Goal: Information Seeking & Learning: Learn about a topic

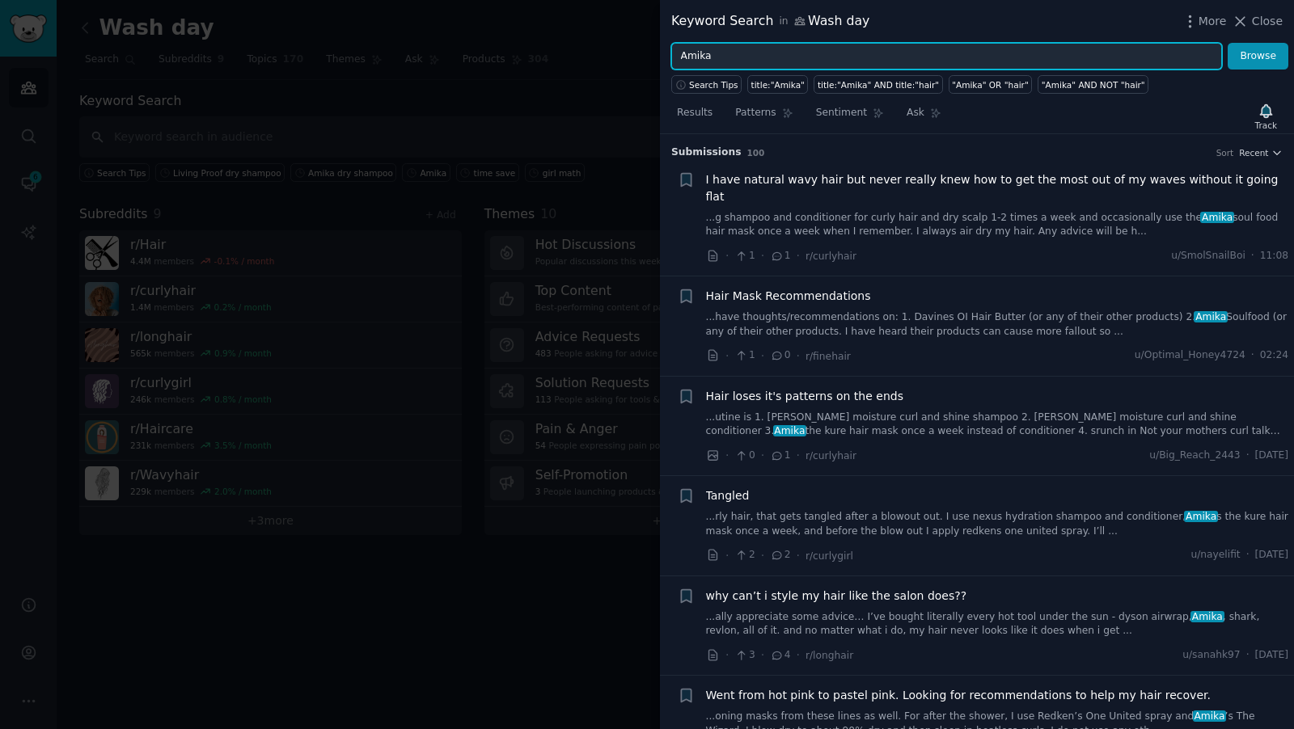
click at [724, 59] on input "Amika" at bounding box center [946, 56] width 551 height 27
click at [1228, 43] on button "Browse" at bounding box center [1258, 56] width 61 height 27
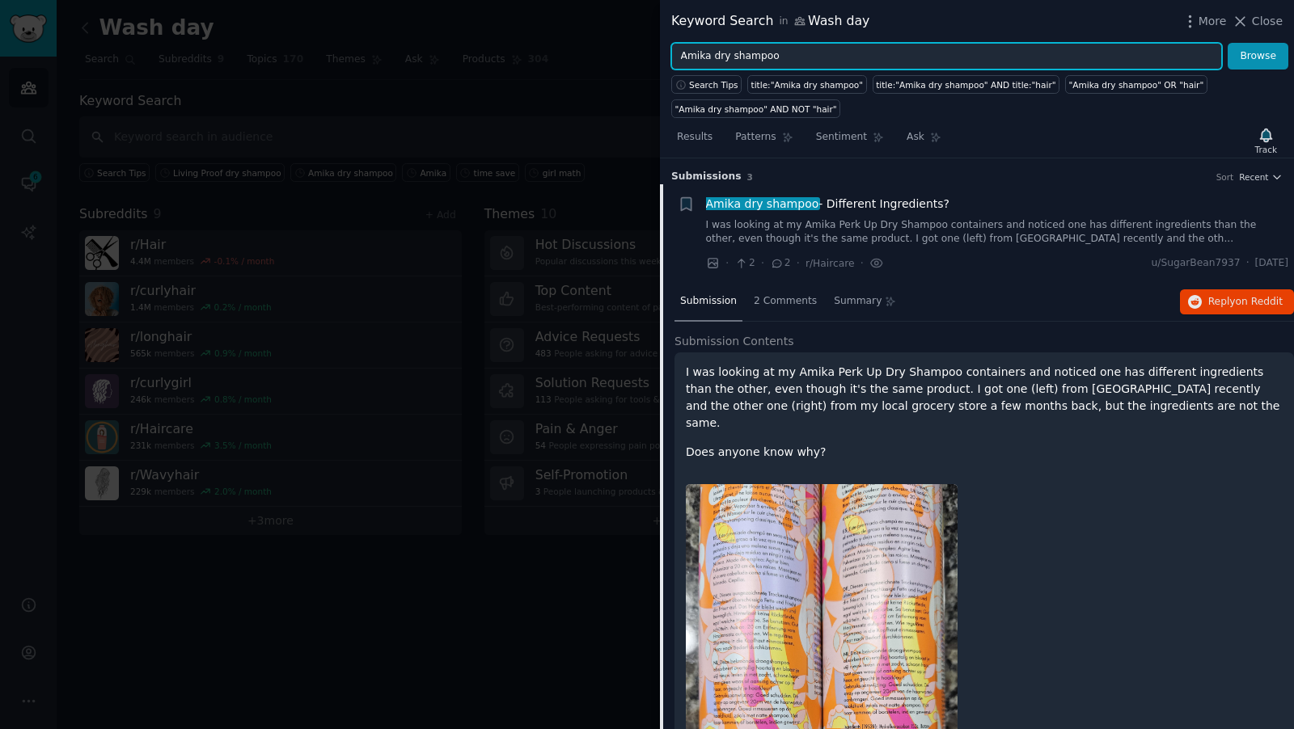
drag, startPoint x: 784, startPoint y: 53, endPoint x: 711, endPoint y: 53, distance: 72.8
click at [711, 53] on input "Amika dry shampoo" at bounding box center [946, 56] width 551 height 27
click at [1228, 43] on button "Browse" at bounding box center [1258, 56] width 61 height 27
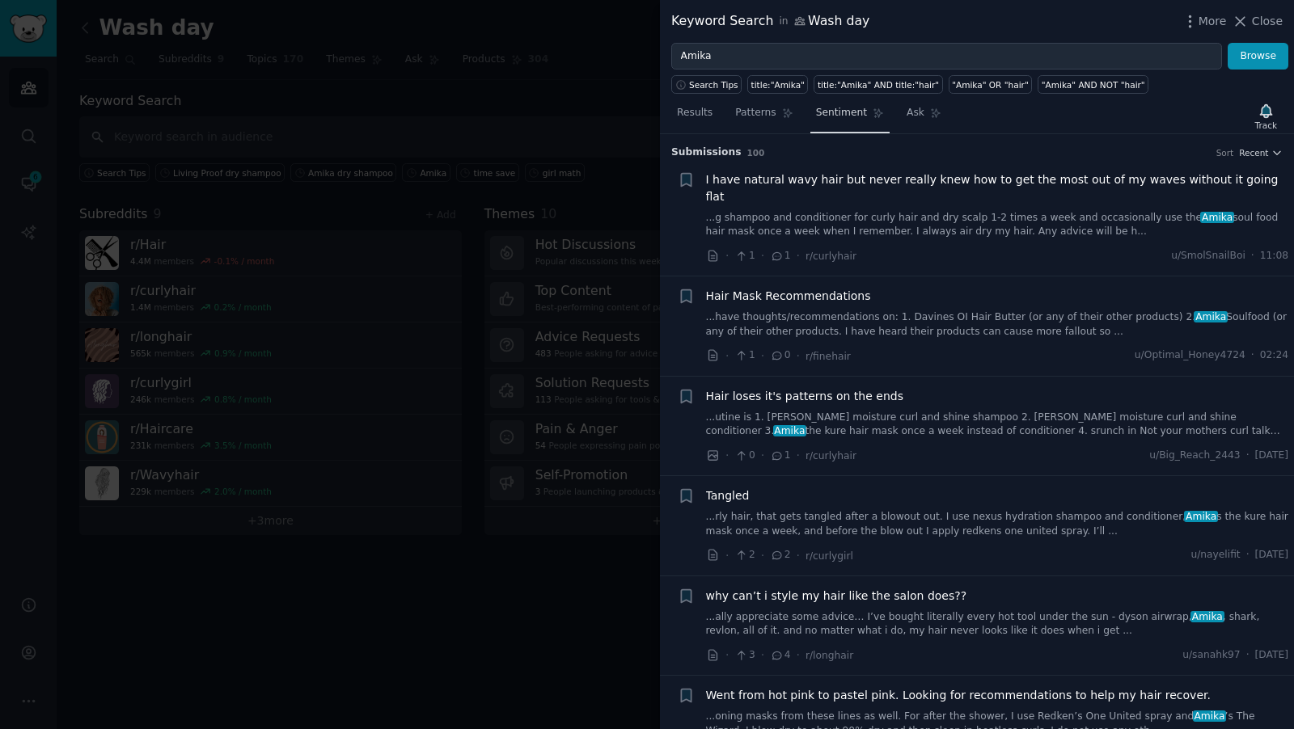
click at [822, 114] on span "Sentiment" at bounding box center [841, 113] width 51 height 15
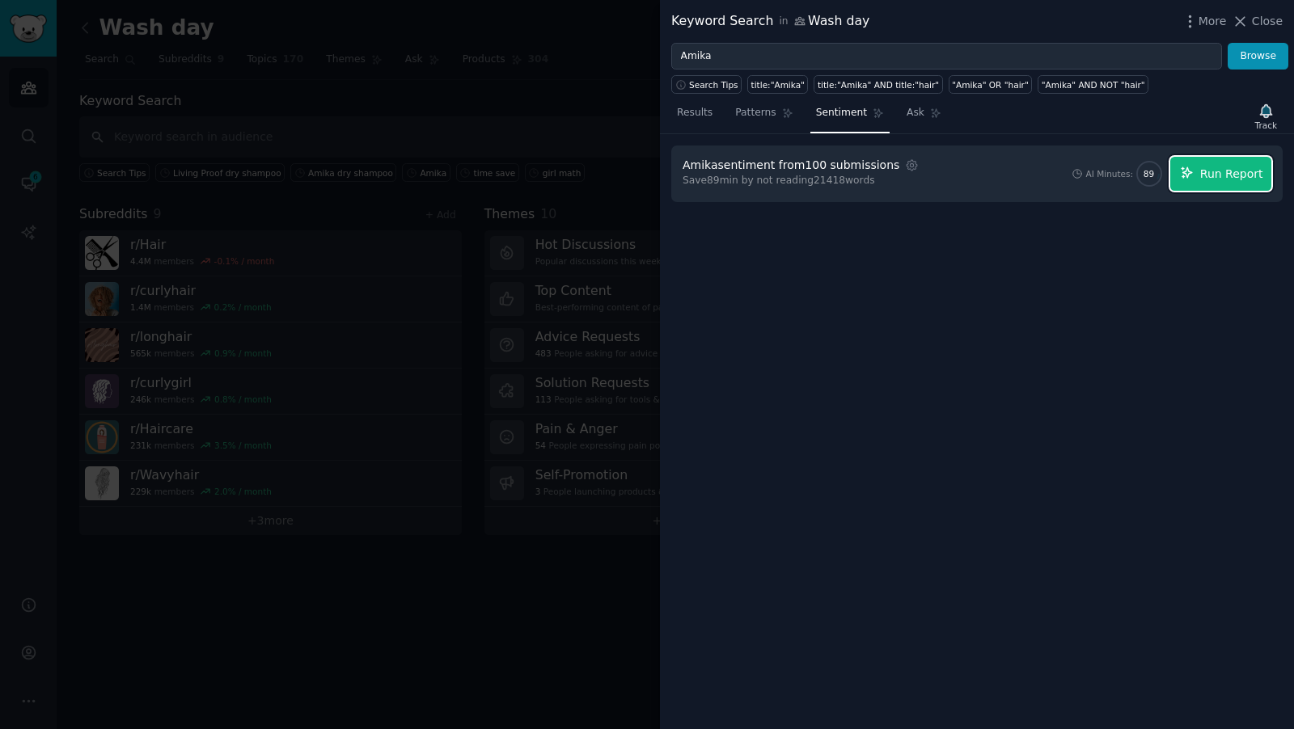
click at [1237, 178] on span "Run Report" at bounding box center [1231, 174] width 63 height 17
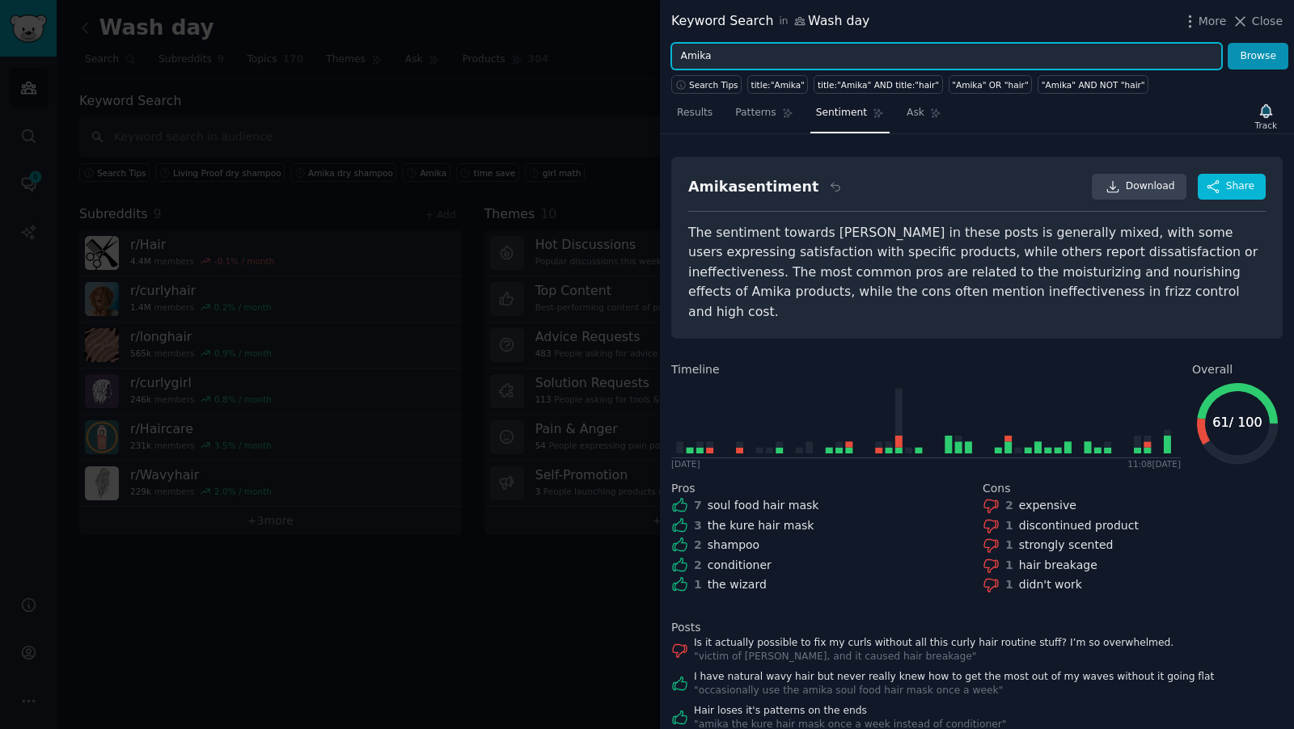
drag, startPoint x: 722, startPoint y: 56, endPoint x: 645, endPoint y: 55, distance: 76.8
click at [645, 55] on div "Keyword Search in Wash day More Close Amika Browse Search Tips title:"Amika" ti…" at bounding box center [647, 364] width 1294 height 729
type input "Living Proof"
click at [1228, 43] on button "Browse" at bounding box center [1258, 56] width 61 height 27
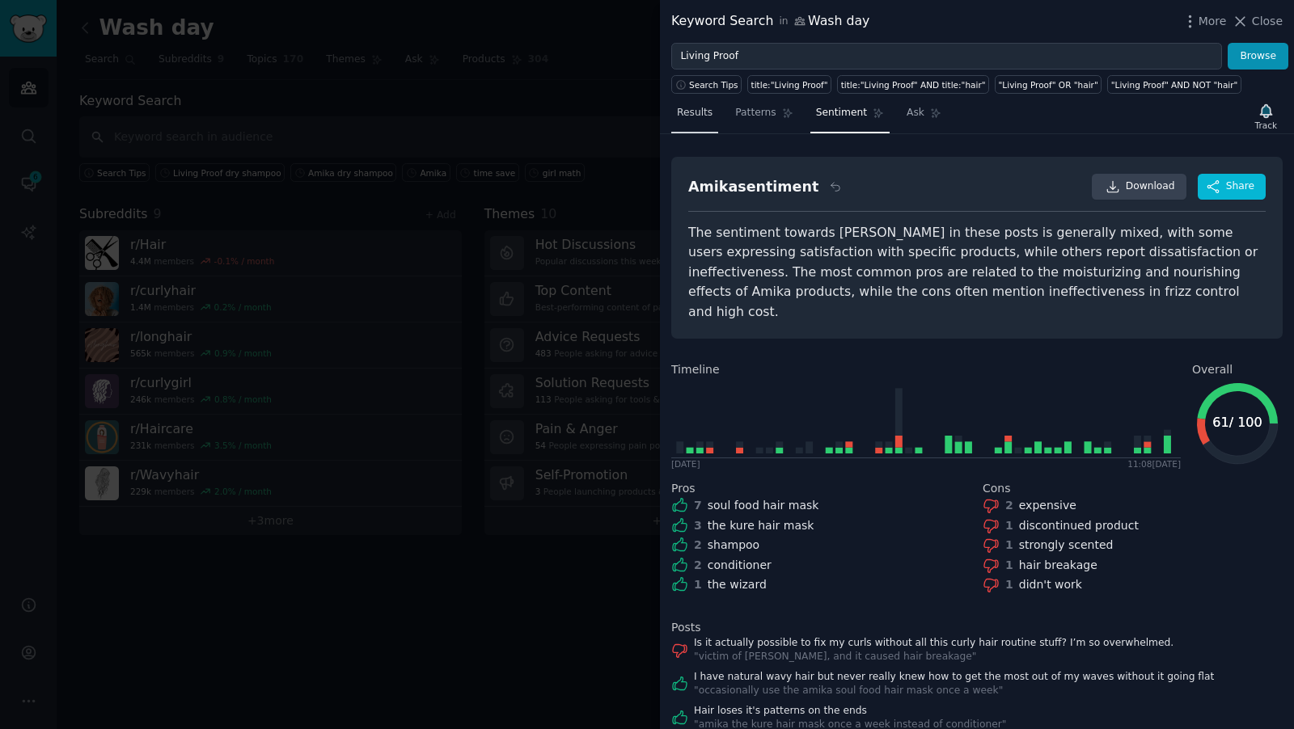
click at [700, 120] on link "Results" at bounding box center [694, 116] width 47 height 33
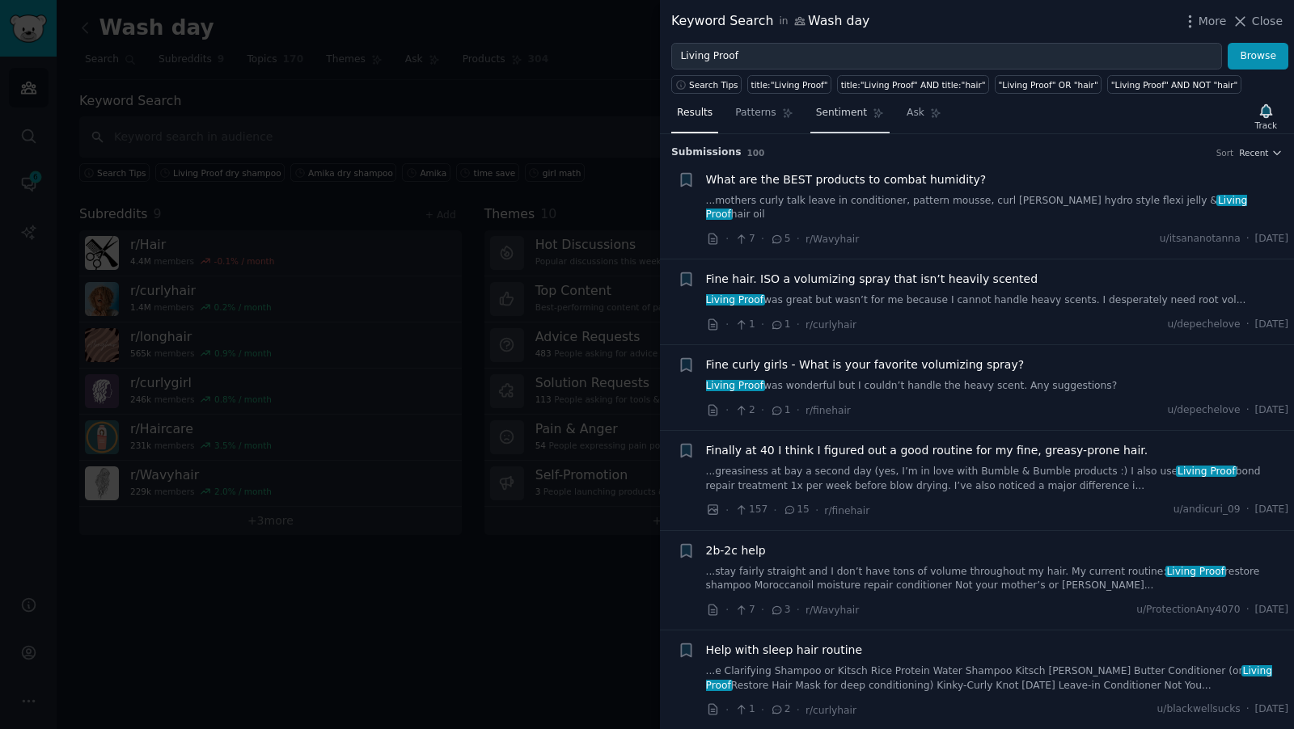
click at [839, 120] on link "Sentiment" at bounding box center [849, 116] width 79 height 33
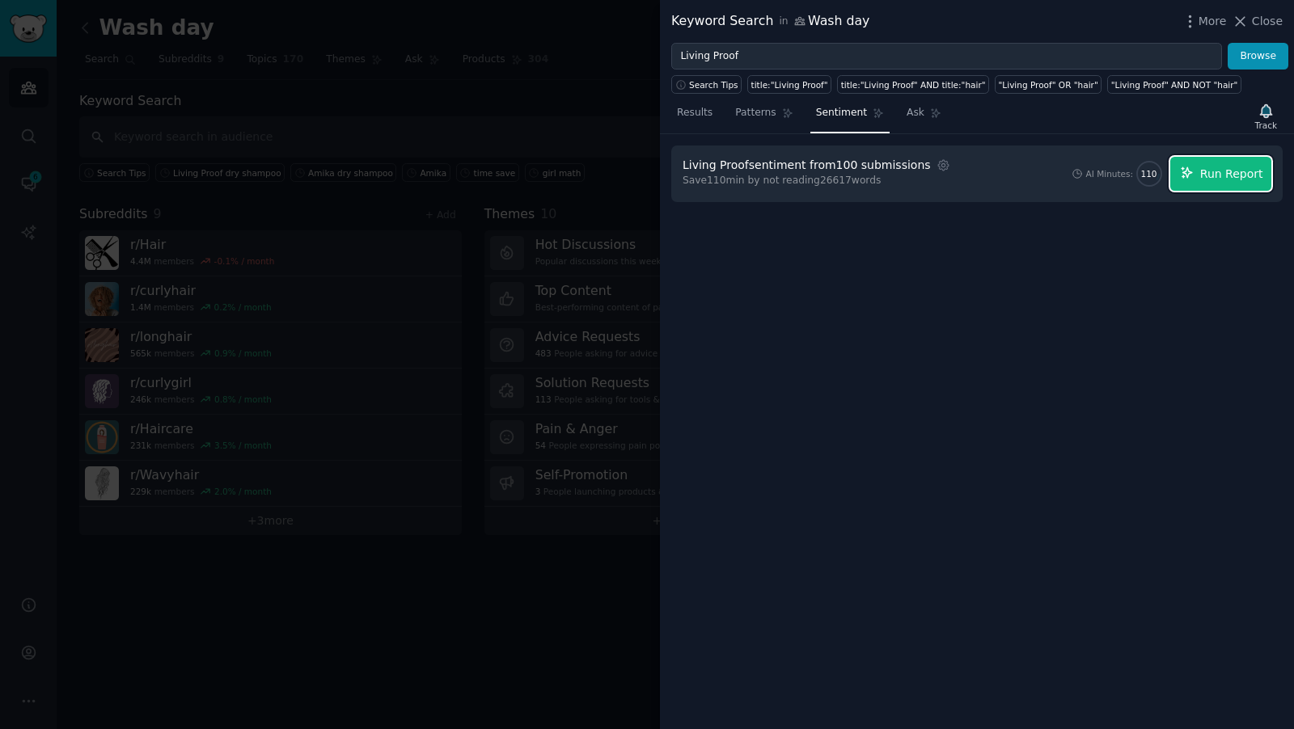
click at [1224, 171] on span "Run Report" at bounding box center [1231, 174] width 63 height 17
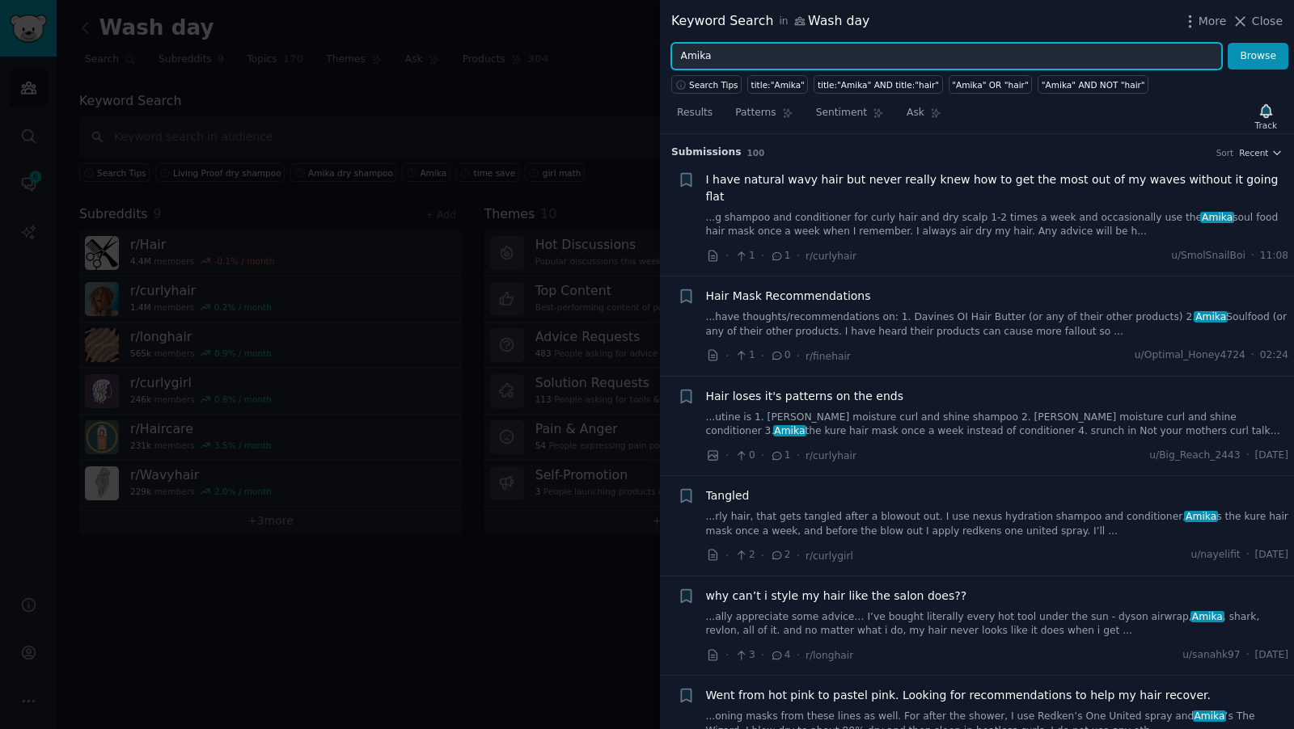
drag, startPoint x: 714, startPoint y: 56, endPoint x: 567, endPoint y: 40, distance: 148.0
click at [567, 40] on div "Keyword Search in Wash day More Close Amika Browse Search Tips title:"Amika" ti…" at bounding box center [647, 364] width 1294 height 729
type input "Living Proof dry shampoo"
click at [1228, 43] on button "Browse" at bounding box center [1258, 56] width 61 height 27
